Goal: Task Accomplishment & Management: Use online tool/utility

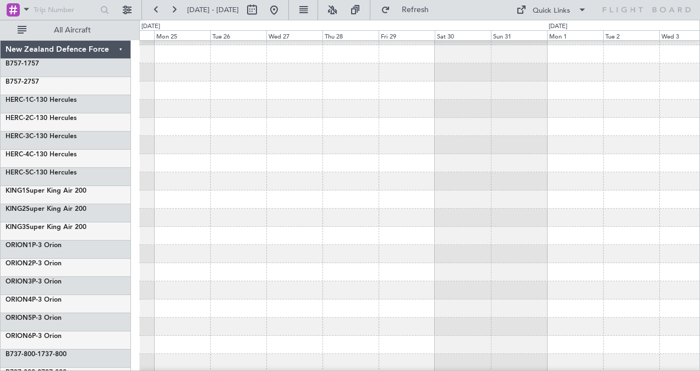
scroll to position [105, 0]
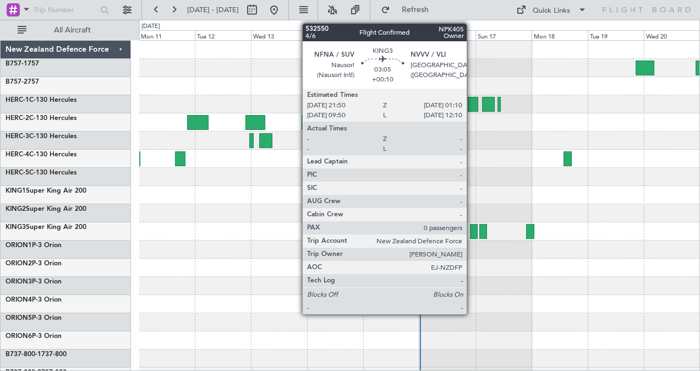
click at [472, 233] on div at bounding box center [474, 231] width 8 height 15
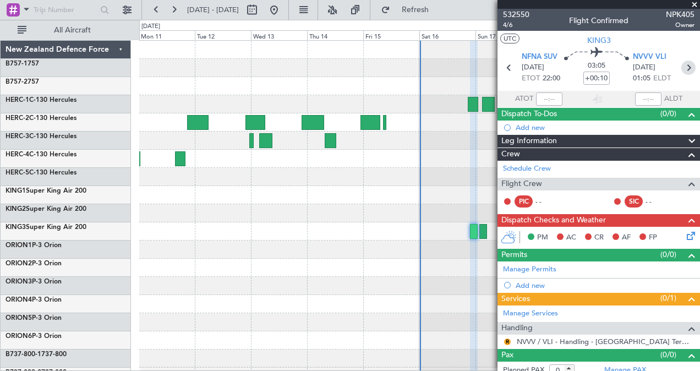
click at [682, 68] on icon at bounding box center [689, 68] width 14 height 14
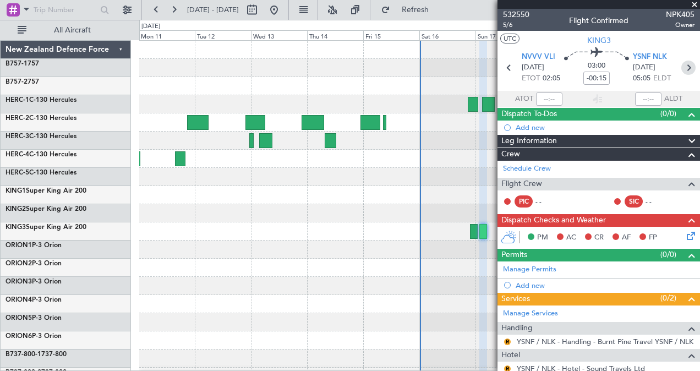
click at [683, 67] on icon at bounding box center [689, 68] width 14 height 14
type input "-00:30"
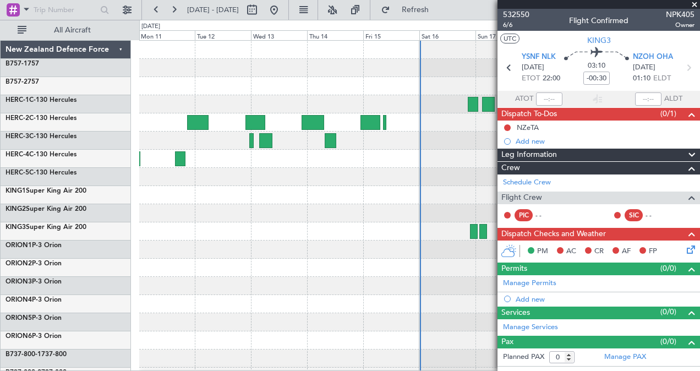
click at [697, 4] on span at bounding box center [694, 5] width 11 height 10
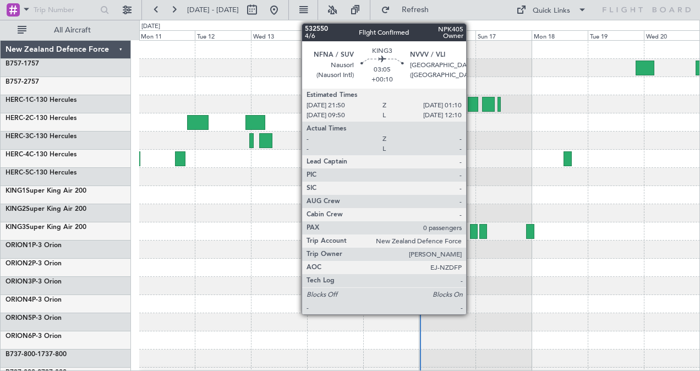
click at [472, 228] on div at bounding box center [474, 231] width 8 height 15
